Goal: Information Seeking & Learning: Find specific fact

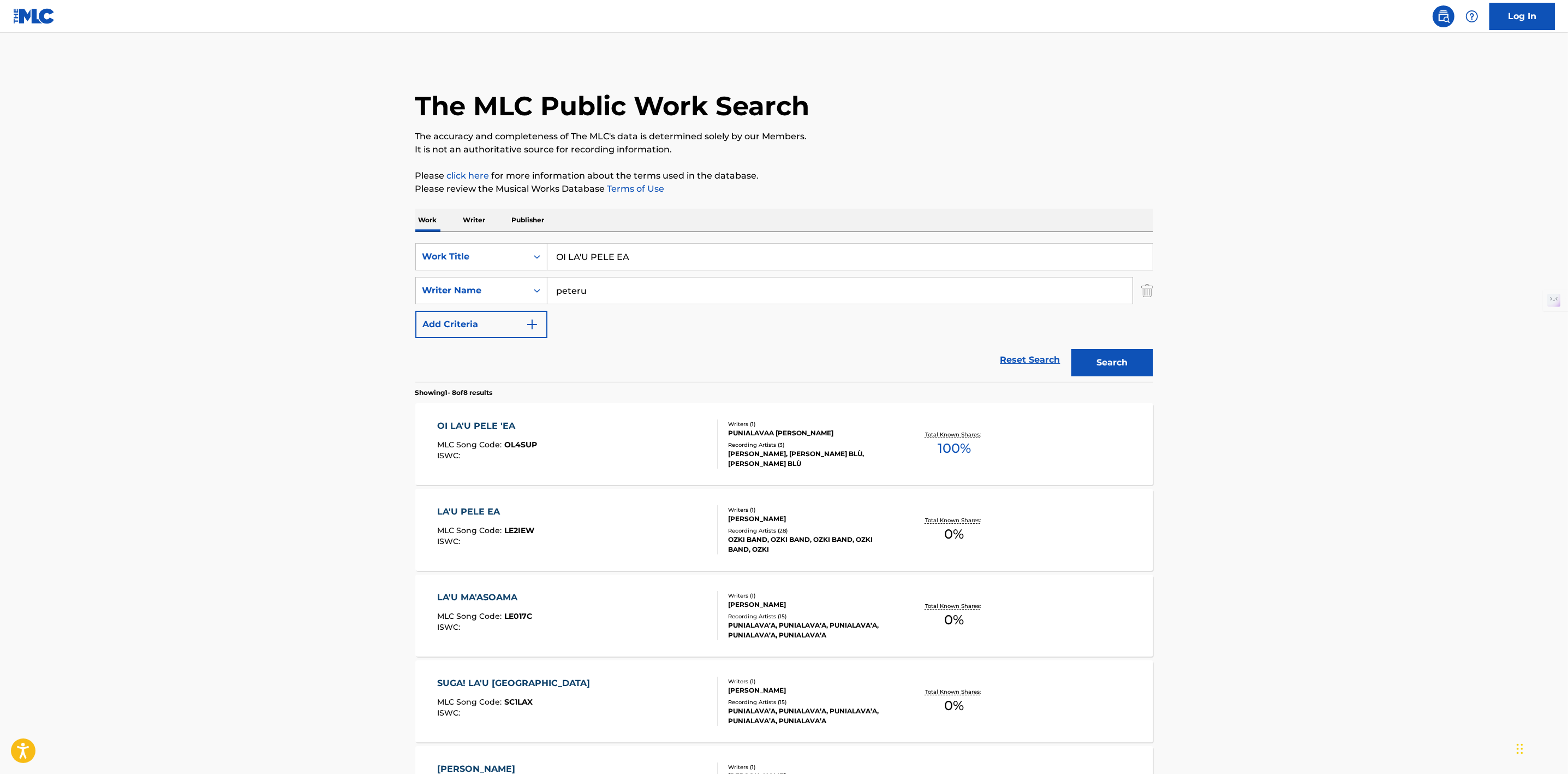
click at [761, 434] on div "PUNIALAVAA [PERSON_NAME]" at bounding box center [810, 433] width 165 height 10
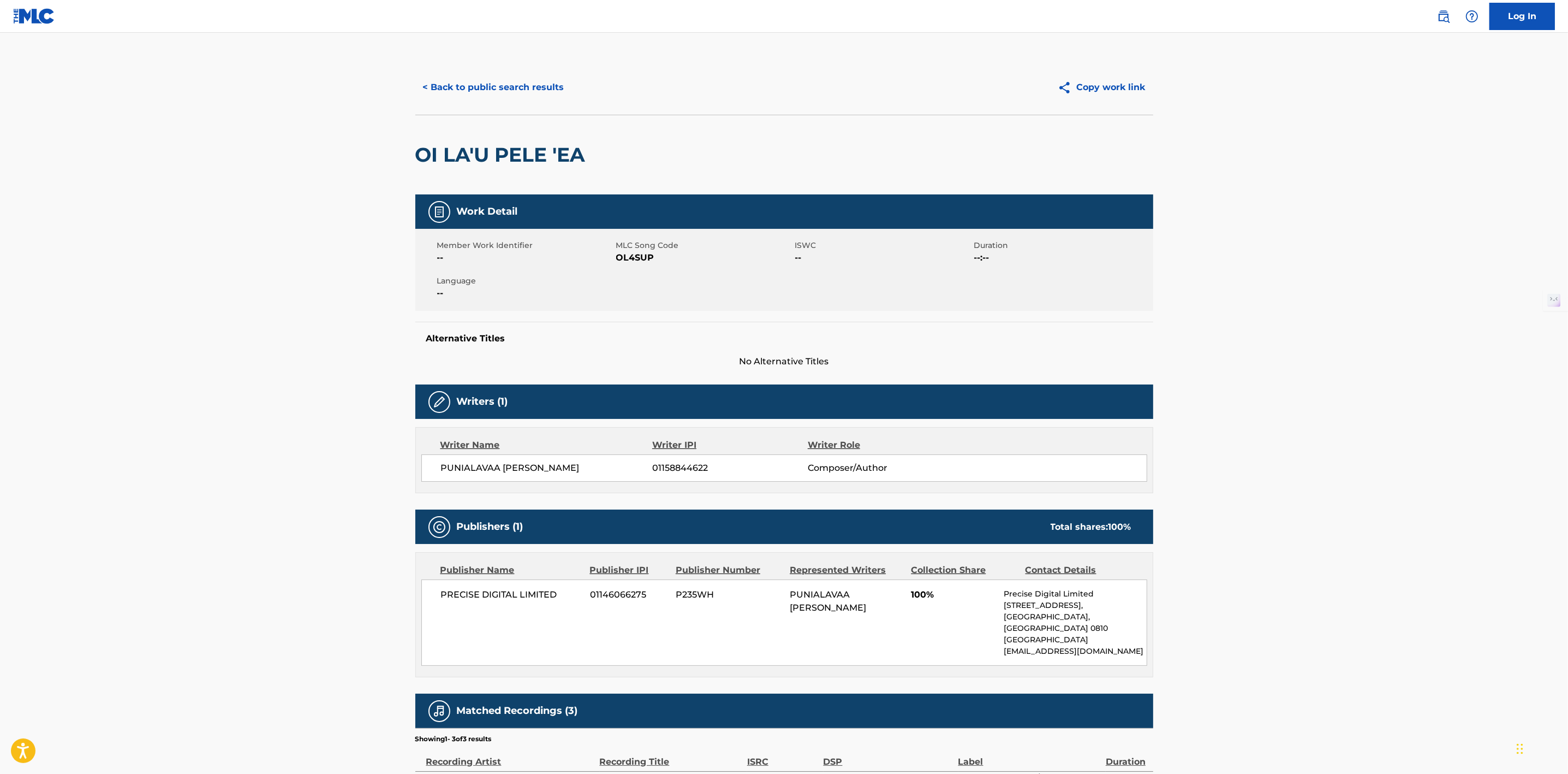
click at [525, 80] on button "< Back to public search results" at bounding box center [493, 87] width 156 height 27
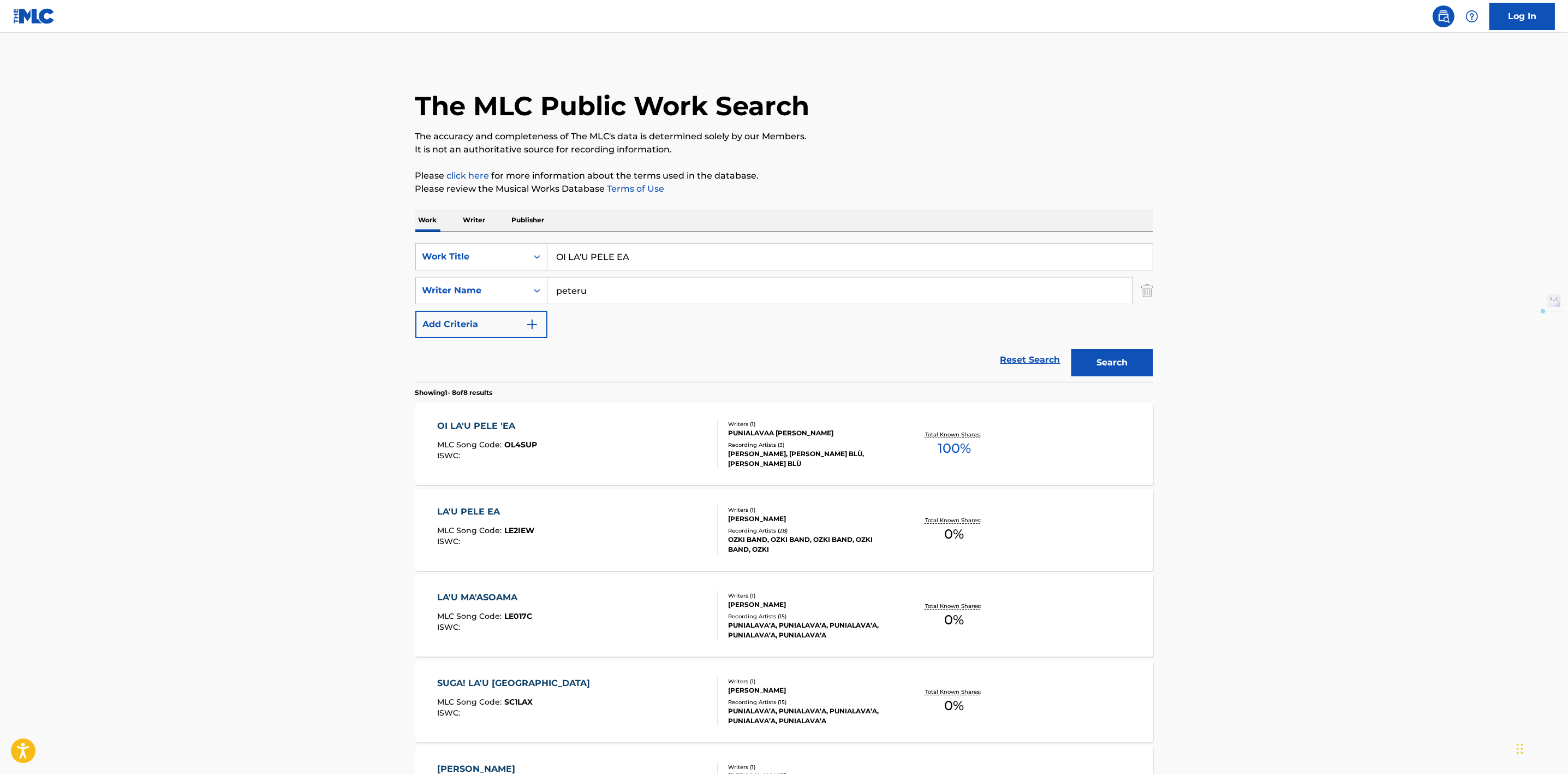
click at [525, 80] on div "The MLC Public Work Search" at bounding box center [784, 100] width 738 height 80
click at [1026, 362] on link "Reset Search" at bounding box center [1031, 359] width 71 height 24
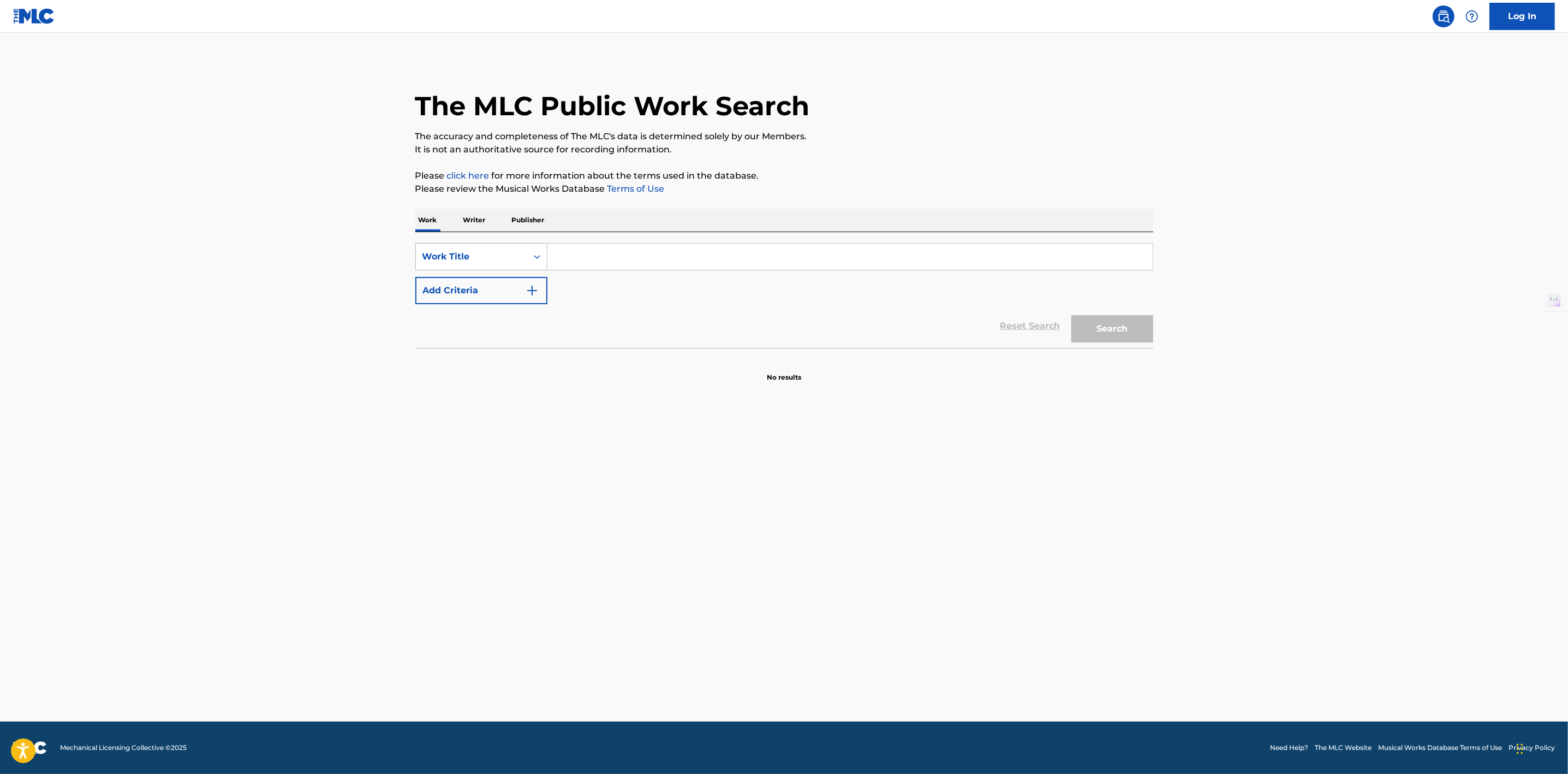
click at [530, 261] on div "Search Form" at bounding box center [537, 256] width 19 height 19
click at [504, 283] on div "MLC Song Code" at bounding box center [481, 284] width 131 height 27
click at [583, 256] on input "Search Form" at bounding box center [850, 256] width 605 height 26
paste input "OD54I4"
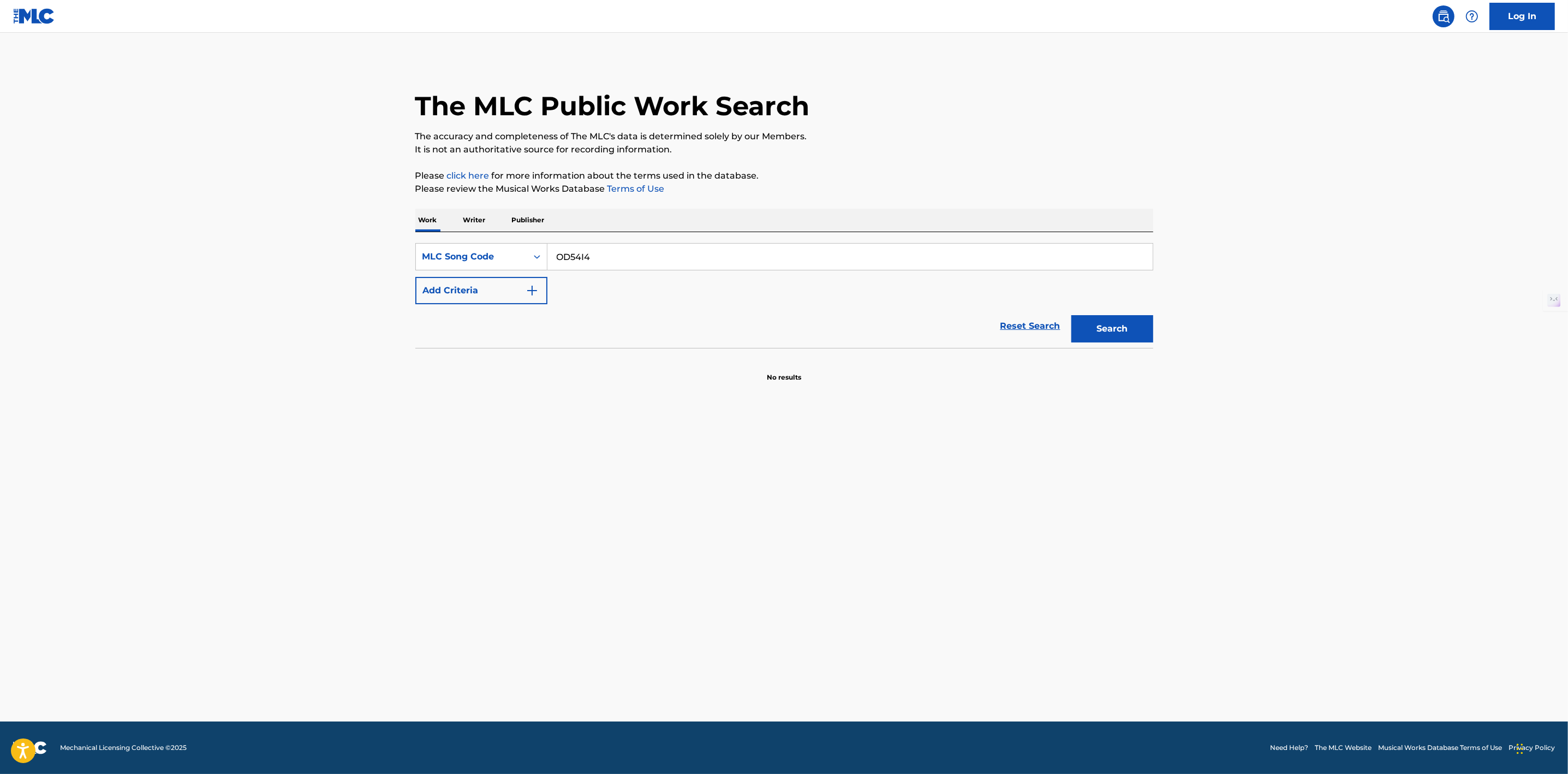
type input "OD54I4"
click at [1108, 333] on button "Search" at bounding box center [1112, 328] width 82 height 27
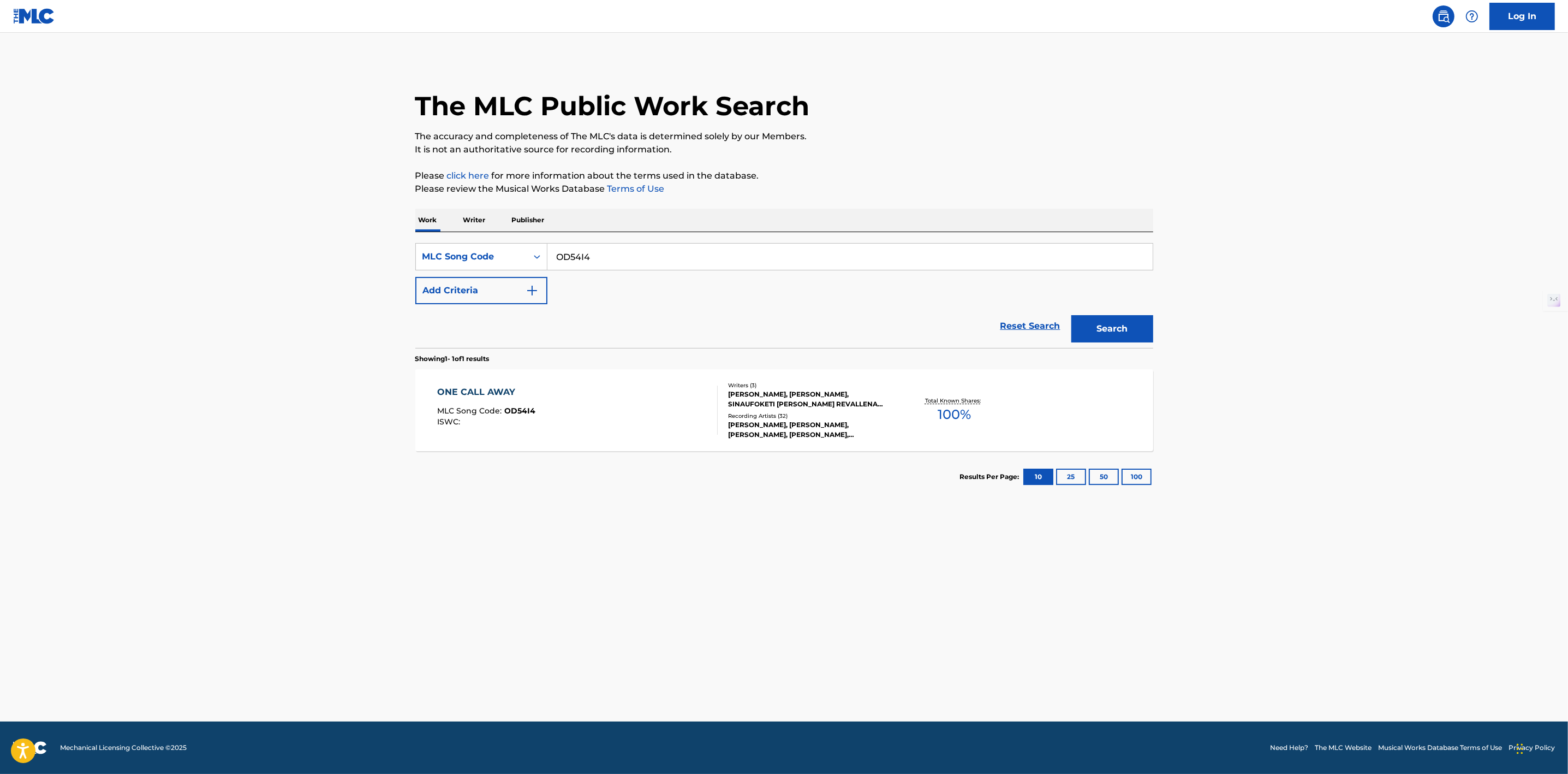
click at [844, 399] on div "[PERSON_NAME], [PERSON_NAME], SINAUFOKETI [PERSON_NAME] REVALLENA [PERSON_NAME]…" at bounding box center [810, 399] width 165 height 19
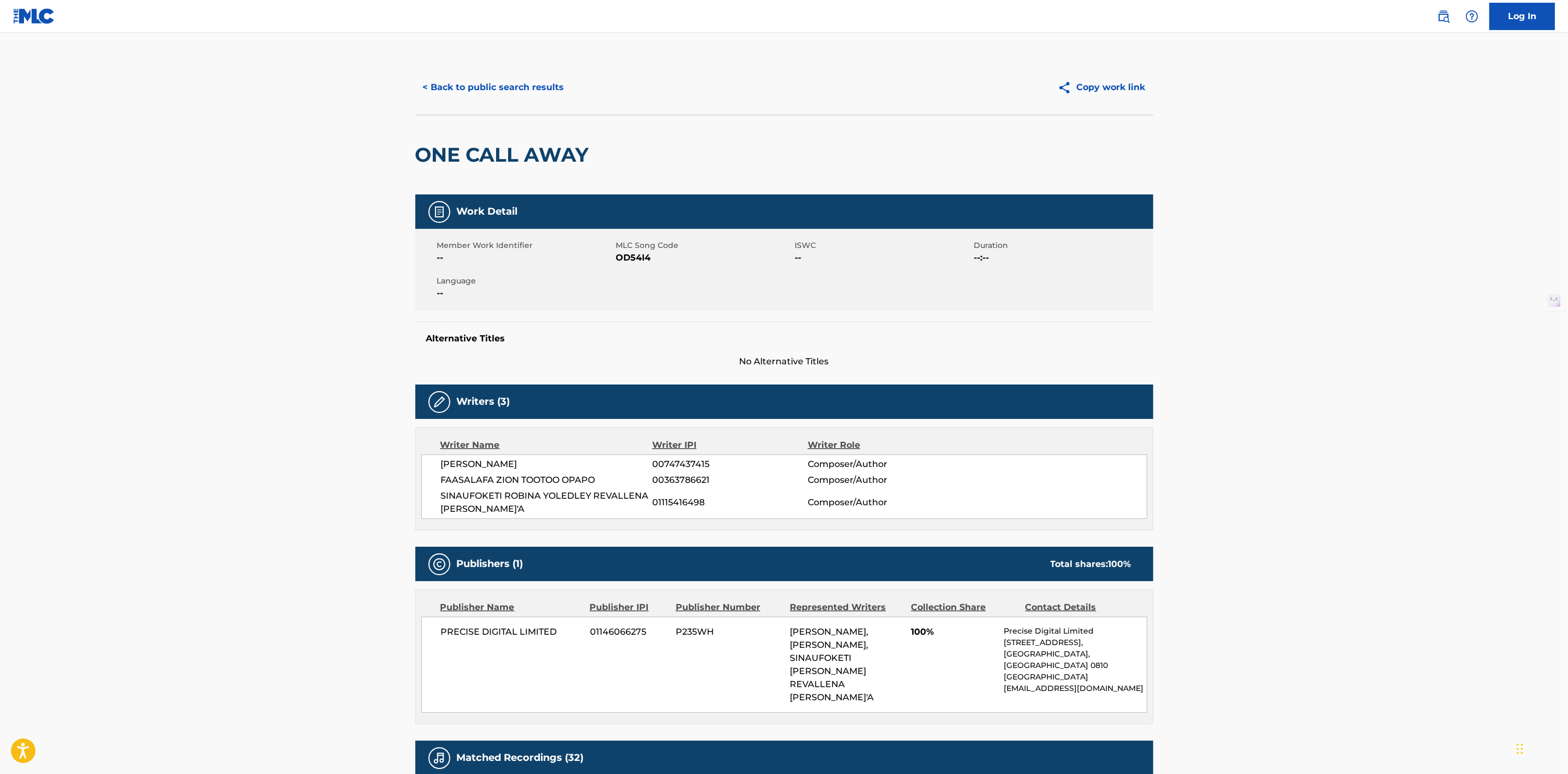
click at [493, 83] on button "< Back to public search results" at bounding box center [493, 87] width 156 height 27
